Goal: Download file/media

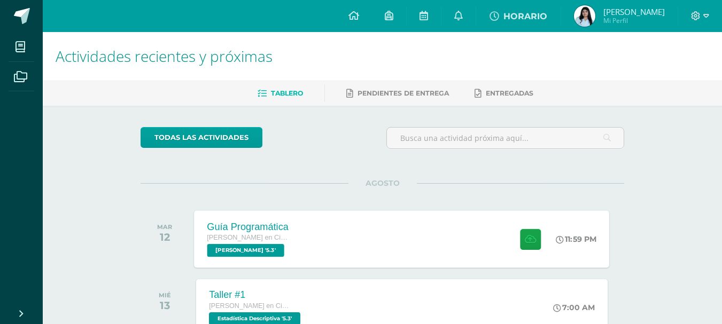
click at [269, 215] on div "Guía Programática Quinto Bachillerato en Ciencias y Letras PEREL '5.3'" at bounding box center [247, 238] width 107 height 57
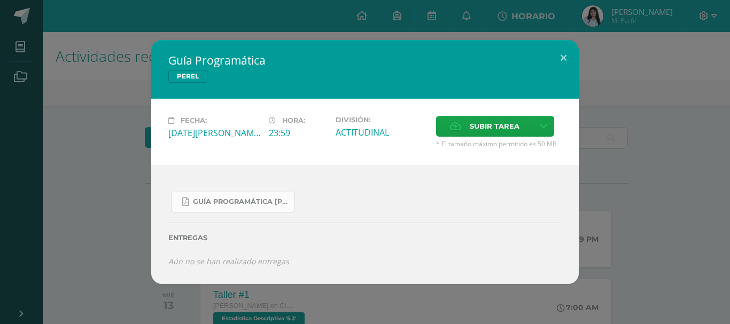
click at [250, 206] on span "Guía Programática PEREL 5toBach - Bloque 3 - Profe. Julio Villatoro.pdf" at bounding box center [241, 202] width 96 height 9
click at [559, 61] on button at bounding box center [563, 58] width 30 height 36
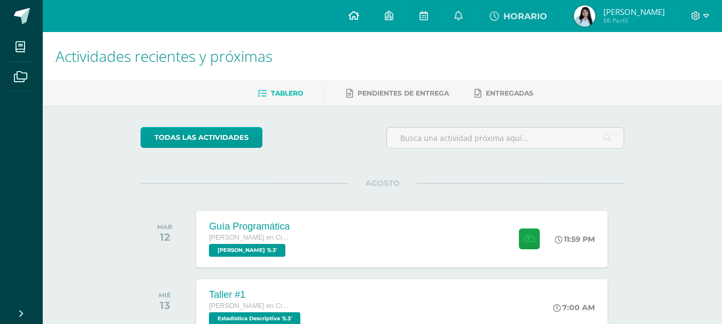
click at [361, 16] on link at bounding box center [353, 16] width 36 height 32
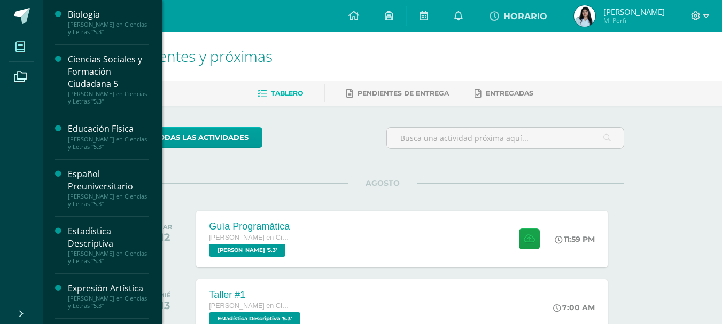
click at [22, 45] on icon at bounding box center [20, 47] width 10 height 11
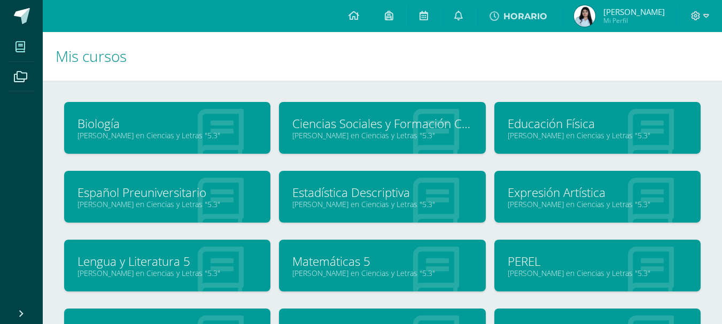
click at [398, 184] on div at bounding box center [435, 198] width 99 height 72
click at [391, 197] on link "Estadística Descriptiva" at bounding box center [381, 192] width 179 height 17
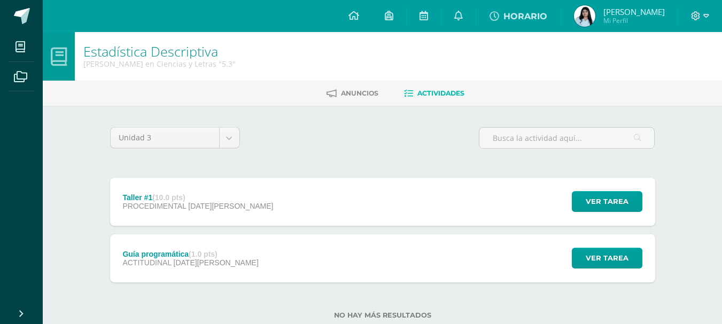
click at [292, 209] on div "Taller #1 (10.0 pts) PROCEDIMENTAL [DATE][PERSON_NAME] Ver tarea Taller #1 Esta…" at bounding box center [382, 202] width 545 height 48
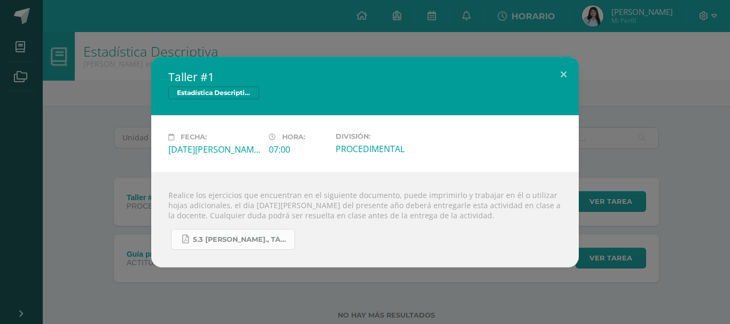
click at [269, 244] on span "5.3 [PERSON_NAME]., Taller #1 - Estadística.pdf" at bounding box center [241, 240] width 96 height 9
